Goal: Transaction & Acquisition: Book appointment/travel/reservation

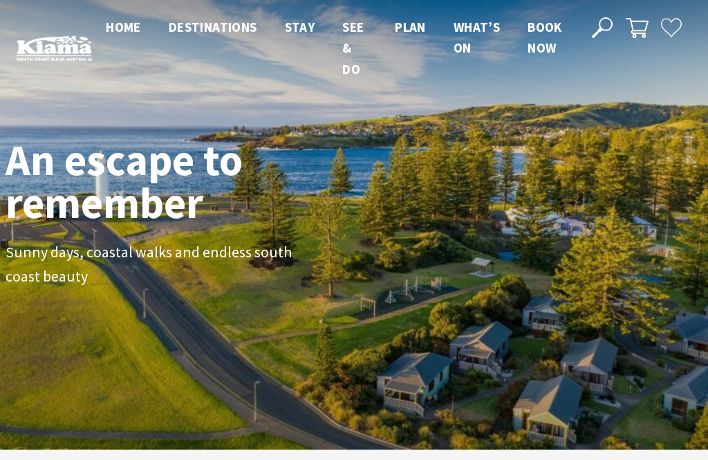
scroll to position [212, 698]
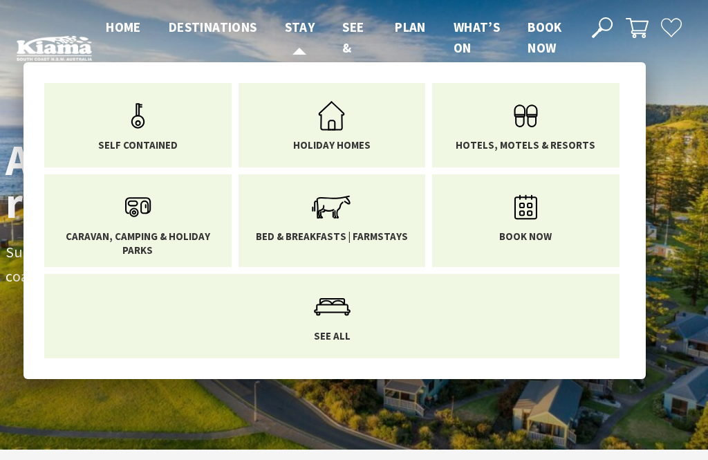
click at [305, 20] on span "Stay" at bounding box center [300, 27] width 30 height 17
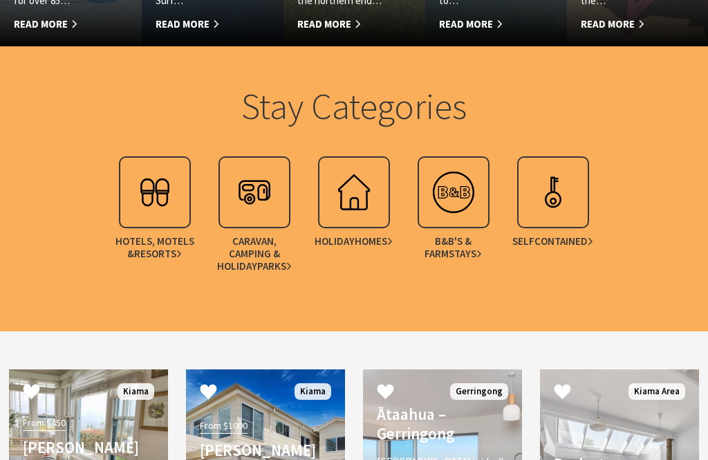
scroll to position [1088, 0]
click at [155, 187] on img at bounding box center [154, 192] width 55 height 55
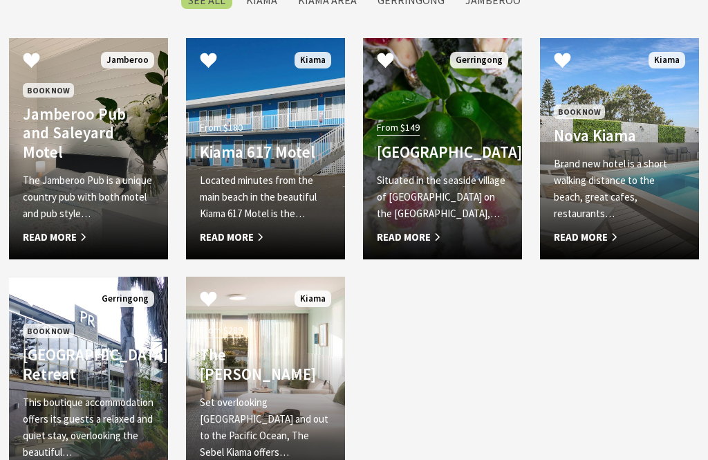
scroll to position [1126, 0]
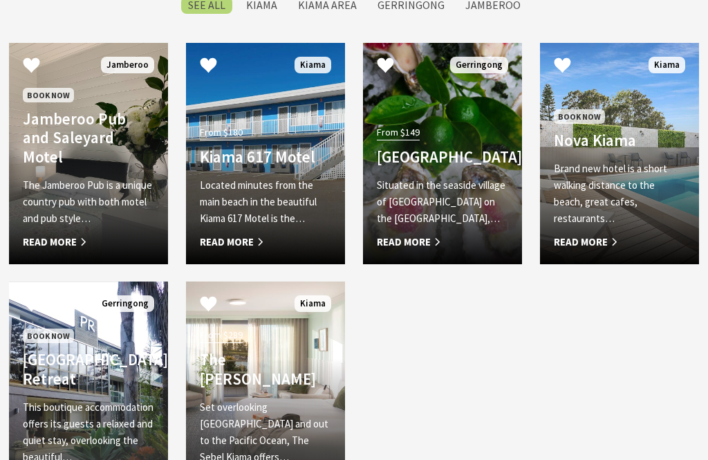
click at [438, 230] on div "Situated in the seaside village of Gerringong on the New South Wales South Coas…" at bounding box center [442, 213] width 131 height 73
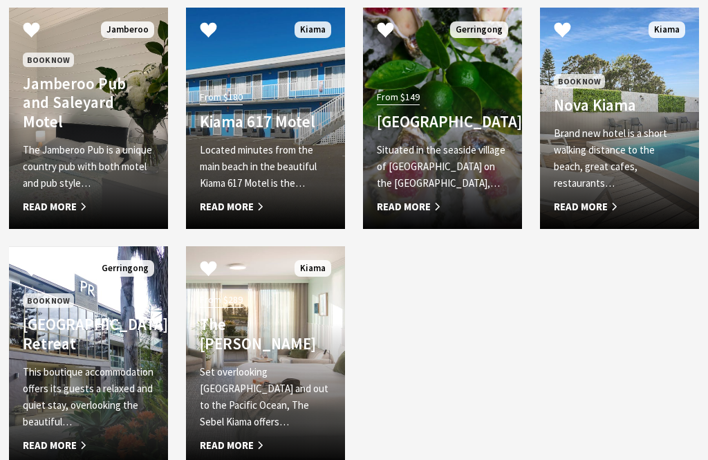
scroll to position [1175, 0]
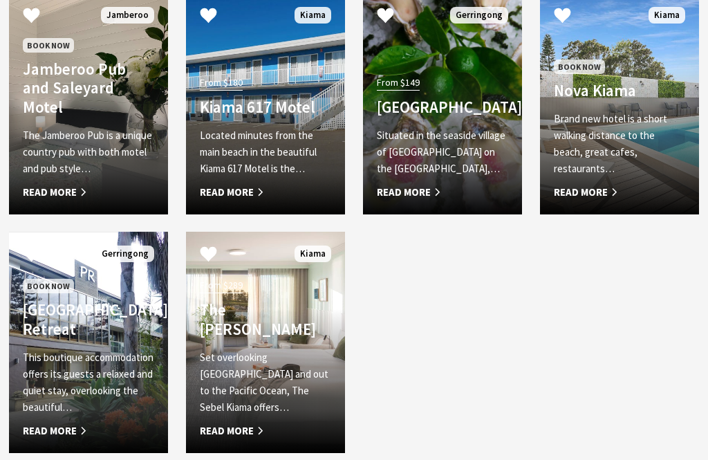
click at [273, 366] on p "Set overlooking Kiama Harbour and out to the Pacific Ocean, The Sebel Kiama off…" at bounding box center [265, 383] width 131 height 66
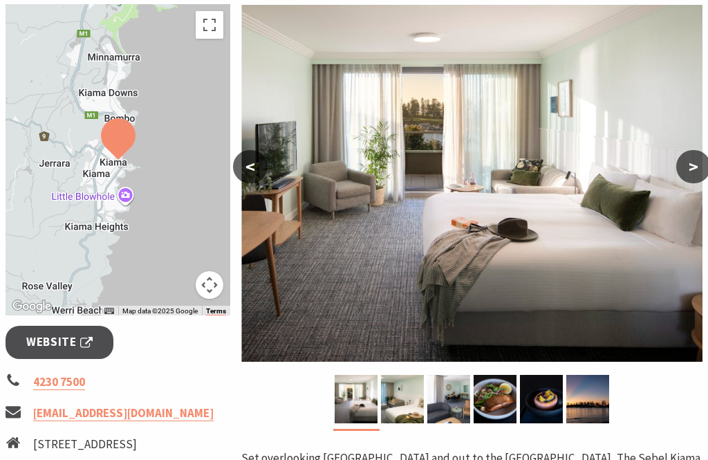
scroll to position [244, 0]
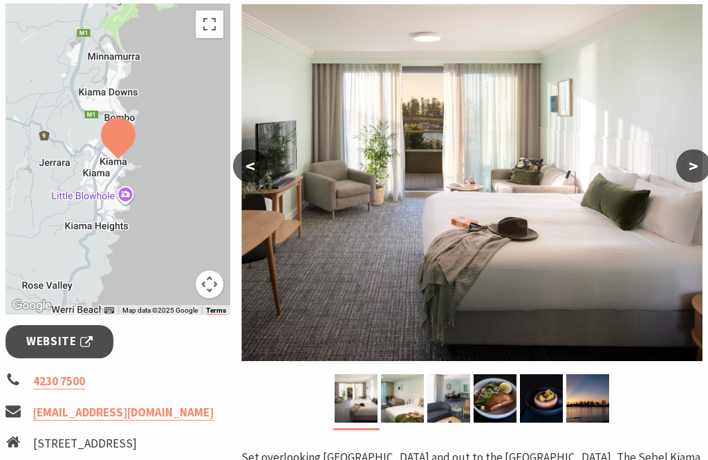
click at [693, 167] on button ">" at bounding box center [693, 166] width 35 height 33
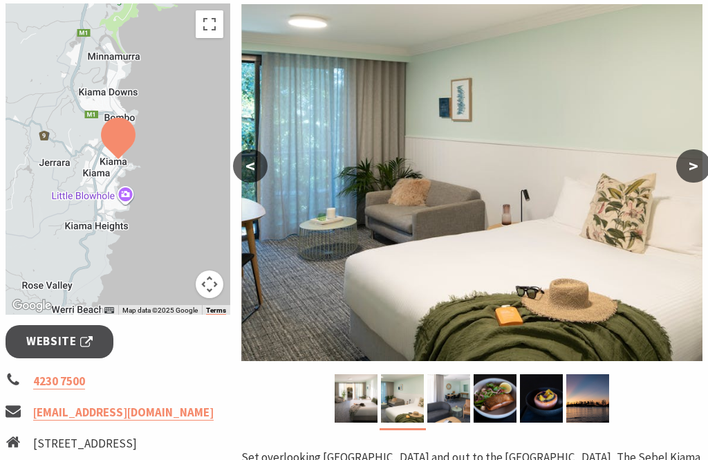
click at [695, 165] on button ">" at bounding box center [693, 165] width 35 height 33
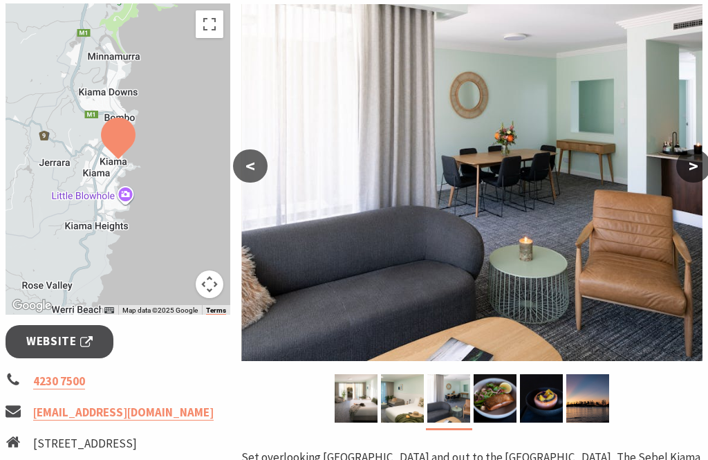
click at [693, 165] on button ">" at bounding box center [693, 165] width 35 height 33
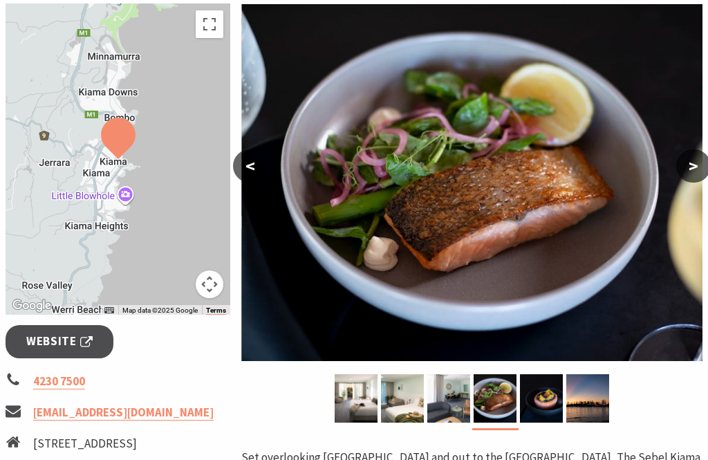
click at [692, 169] on button ">" at bounding box center [693, 165] width 35 height 33
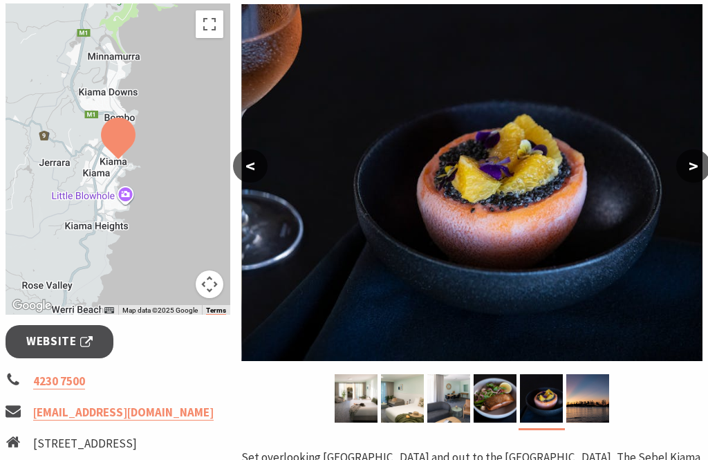
click at [693, 163] on button ">" at bounding box center [693, 165] width 35 height 33
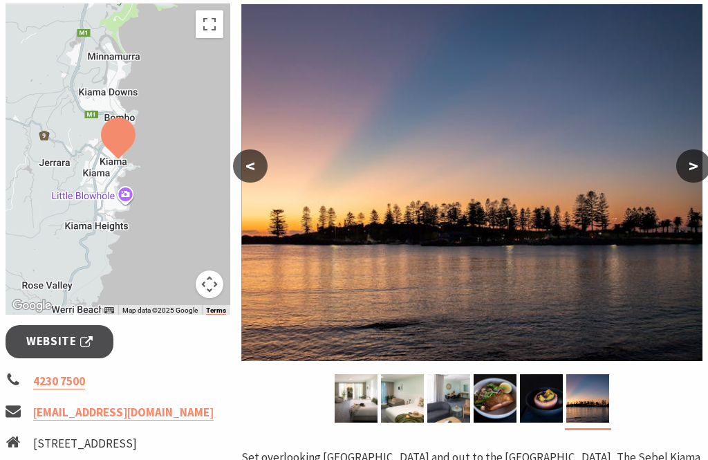
click at [692, 165] on button ">" at bounding box center [693, 165] width 35 height 33
click at [691, 167] on button ">" at bounding box center [693, 165] width 35 height 33
click at [698, 168] on button ">" at bounding box center [693, 165] width 35 height 33
click at [699, 168] on button ">" at bounding box center [693, 165] width 35 height 33
click at [703, 171] on button ">" at bounding box center [693, 165] width 35 height 33
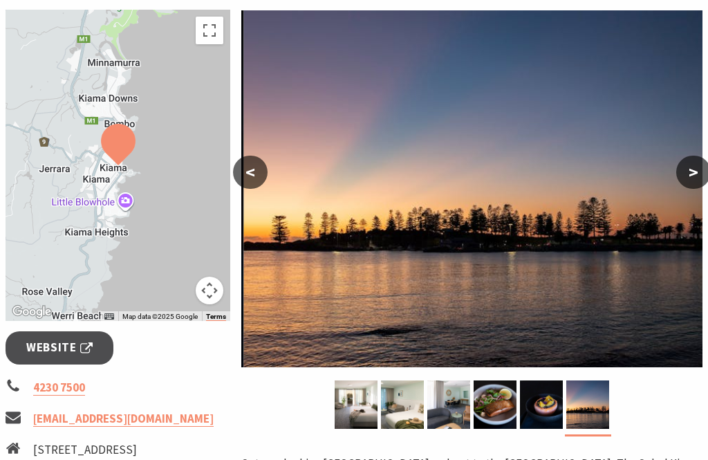
scroll to position [239, 0]
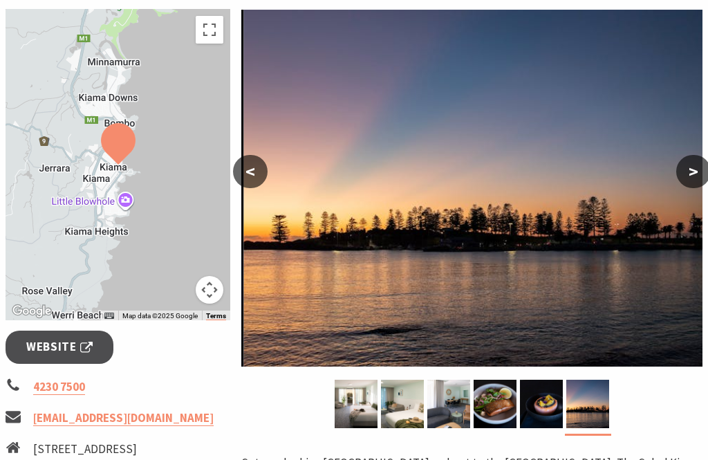
click at [68, 344] on span "Website" at bounding box center [59, 347] width 66 height 19
